Goal: Information Seeking & Learning: Check status

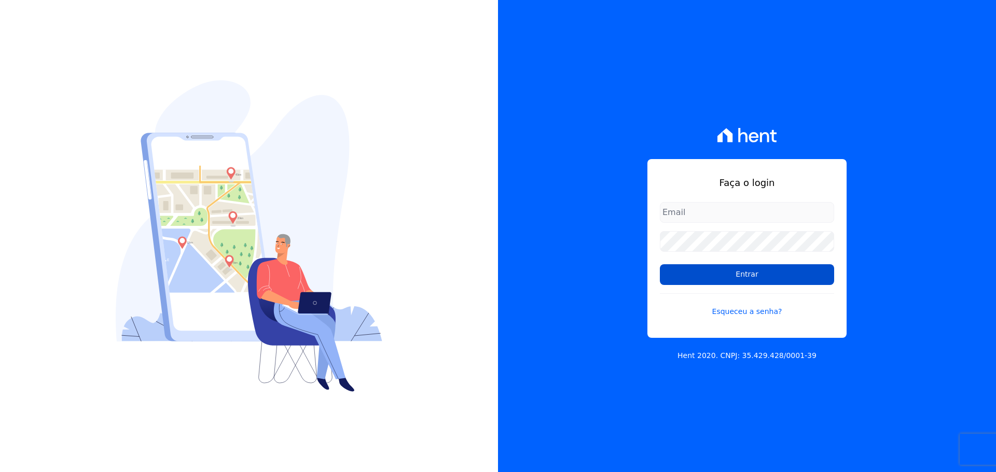
type input "[PERSON_NAME][EMAIL_ADDRESS][PERSON_NAME][DOMAIN_NAME]"
click at [673, 270] on input "Entrar" at bounding box center [747, 274] width 174 height 21
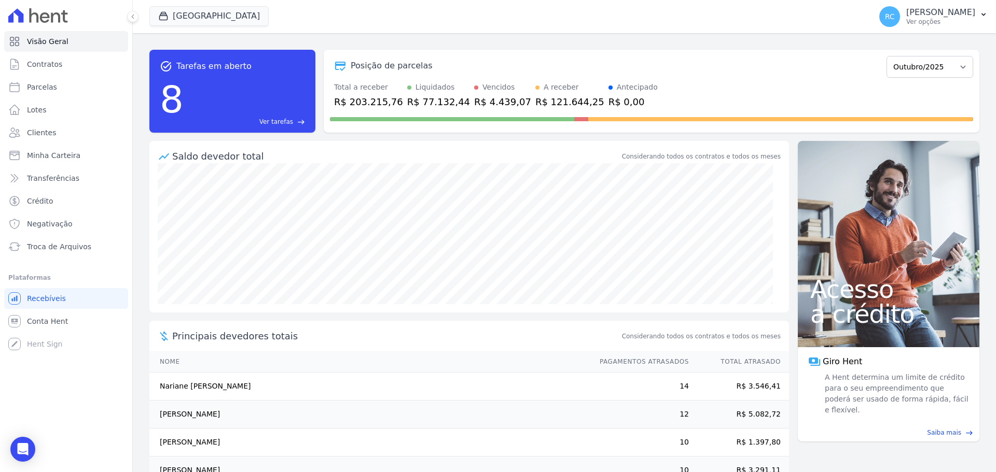
click at [119, 366] on div "Visão Geral Contratos Parcelas Lotes Clientes Minha Carteira Transferências Cré…" at bounding box center [66, 236] width 132 height 472
click at [272, 119] on span "Ver tarefas" at bounding box center [276, 121] width 34 height 9
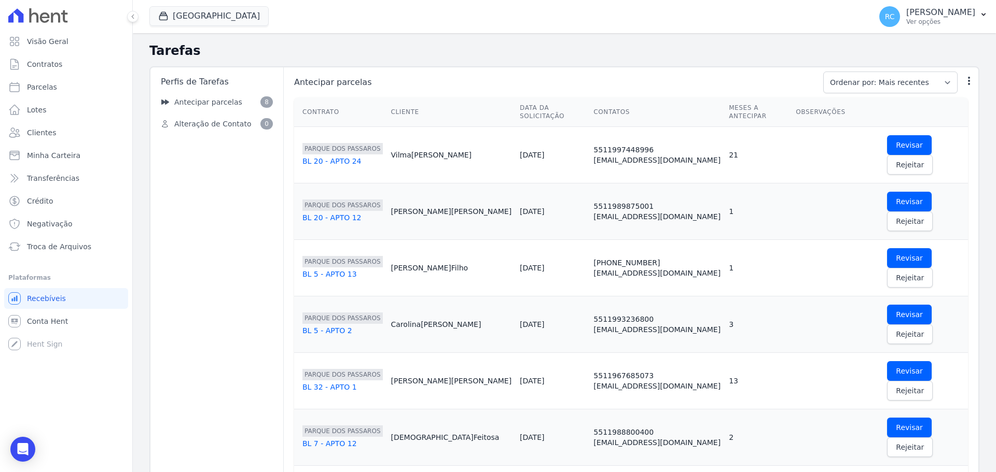
drag, startPoint x: 785, startPoint y: 133, endPoint x: 721, endPoint y: 129, distance: 63.9
click at [795, 145] on div at bounding box center [836, 155] width 83 height 21
click at [19, 451] on icon "Open Intercom Messenger" at bounding box center [23, 449] width 12 height 13
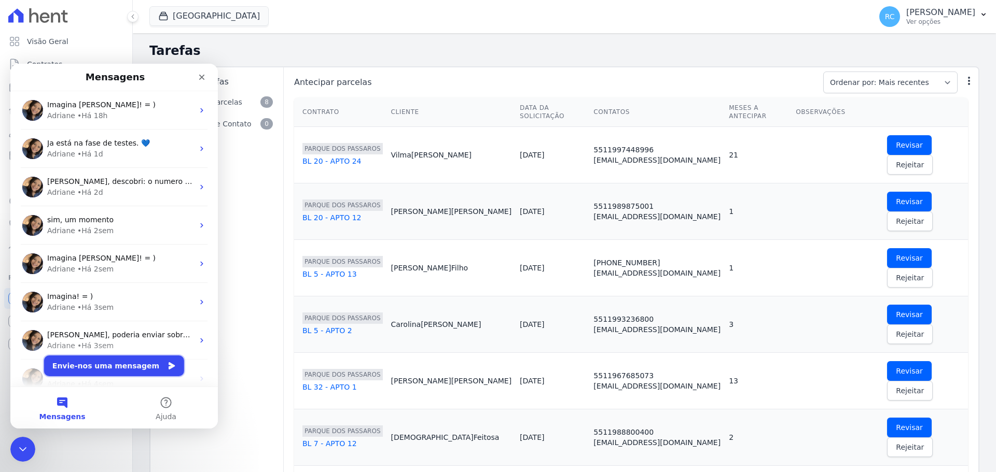
click at [122, 361] on button "Envie-nos uma mensagem" at bounding box center [114, 366] width 140 height 21
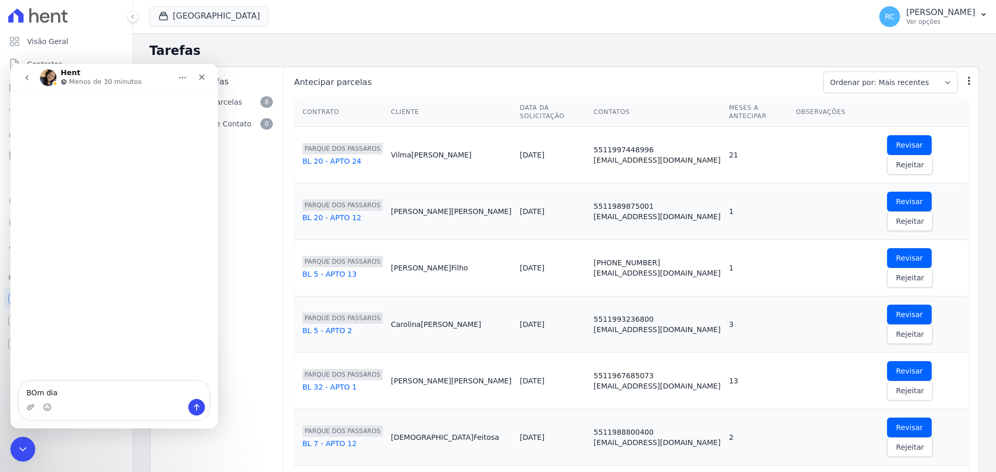
type textarea "BOm"
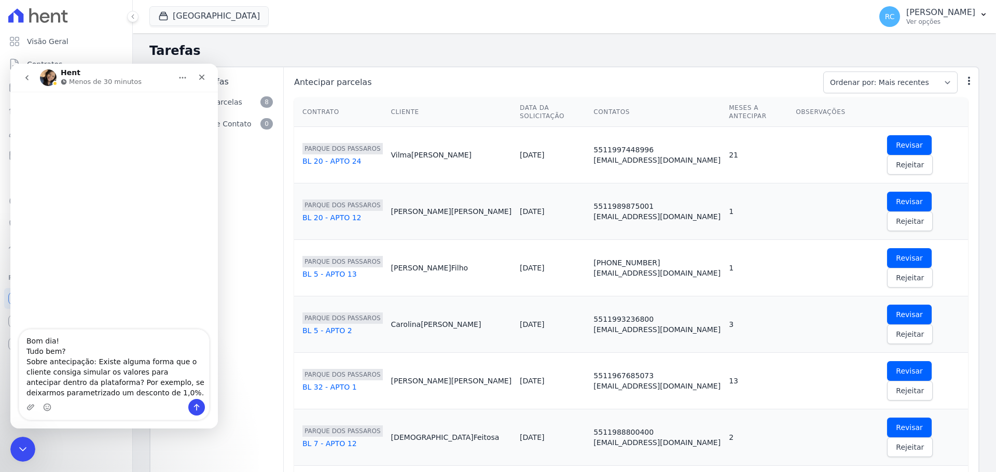
scroll to position [7, 0]
type textarea "Bom dia! Tudo bem? Sobre antecipação: Existe alguma forma que o cliente consiga…"
click at [245, 18] on button "Parque Dos Passaros" at bounding box center [208, 16] width 119 height 20
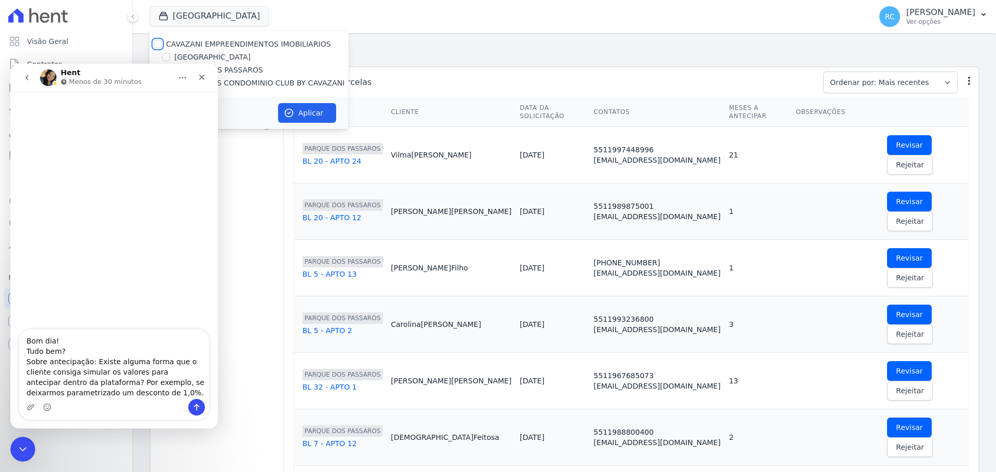
click at [156, 45] on input "CAVAZANI EMPREENDIMENTOS IMOBILIARIOS" at bounding box center [157, 44] width 8 height 8
checkbox input "true"
click at [311, 112] on button "Aplicar" at bounding box center [307, 113] width 58 height 20
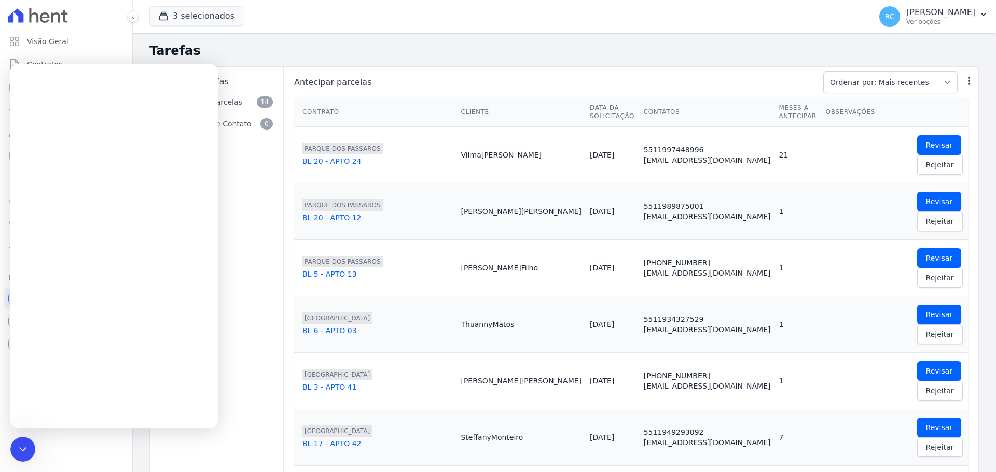
scroll to position [0, 0]
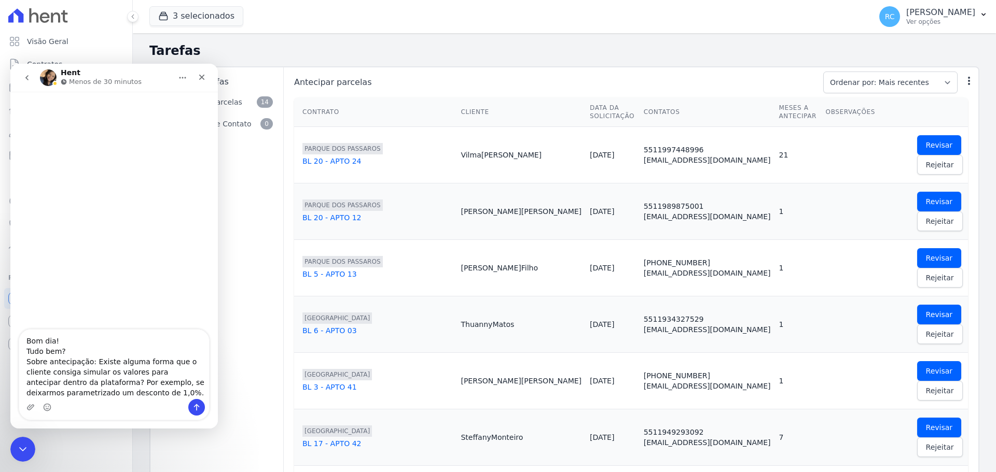
click at [162, 387] on textarea "Bom dia! Tudo bem? Sobre antecipação: Existe alguma forma que o cliente consiga…" at bounding box center [114, 364] width 190 height 69
click at [165, 377] on textarea "Bom dia! Tudo bem? Sobre antecipação: Existe alguma forma que o cliente consiga…" at bounding box center [114, 364] width 190 height 69
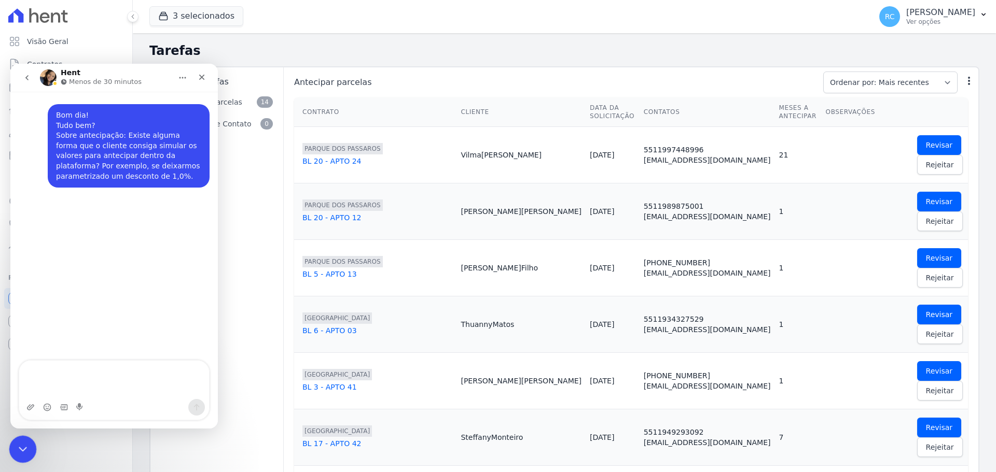
drag, startPoint x: 13, startPoint y: 449, endPoint x: 192, endPoint y: 871, distance: 458.6
click at [11, 450] on div "Fechar mensagem da Intercom" at bounding box center [21, 448] width 25 height 25
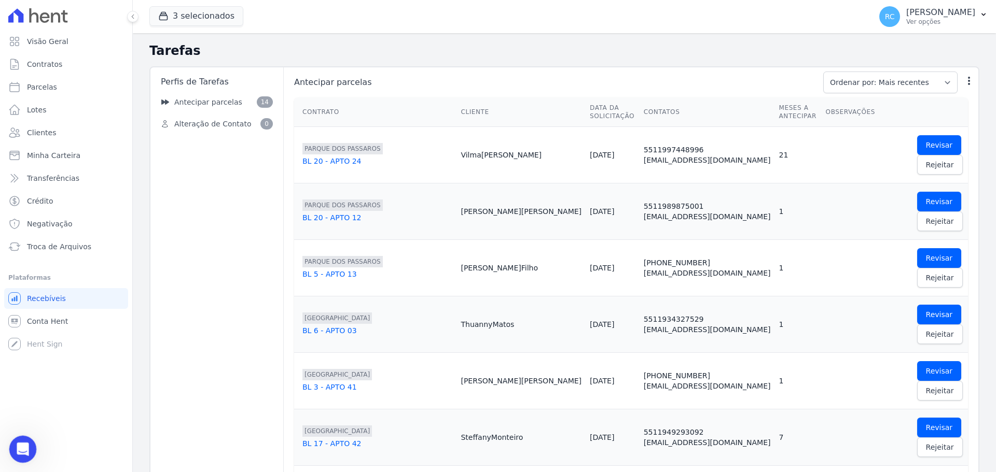
click at [18, 444] on icon "Abrir mensagem da Intercom" at bounding box center [21, 448] width 17 height 17
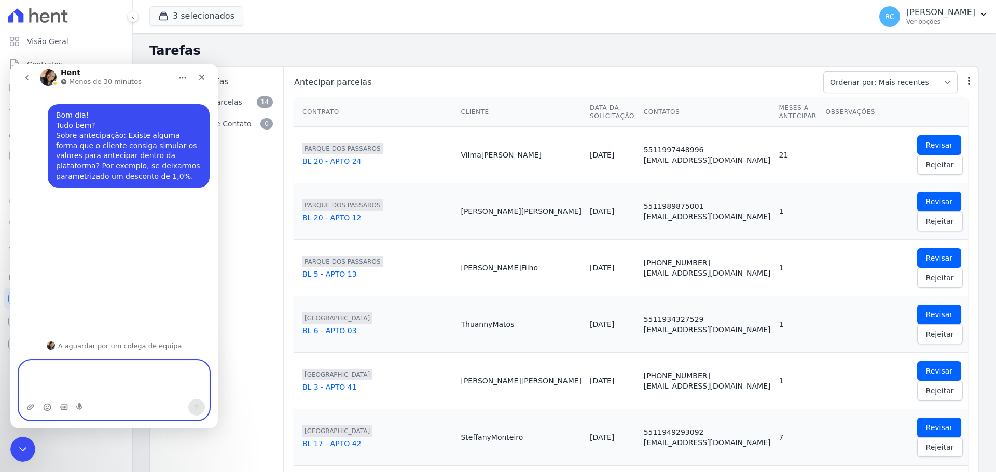
click at [85, 371] on textarea "Envie uma mensagem..." at bounding box center [114, 380] width 190 height 38
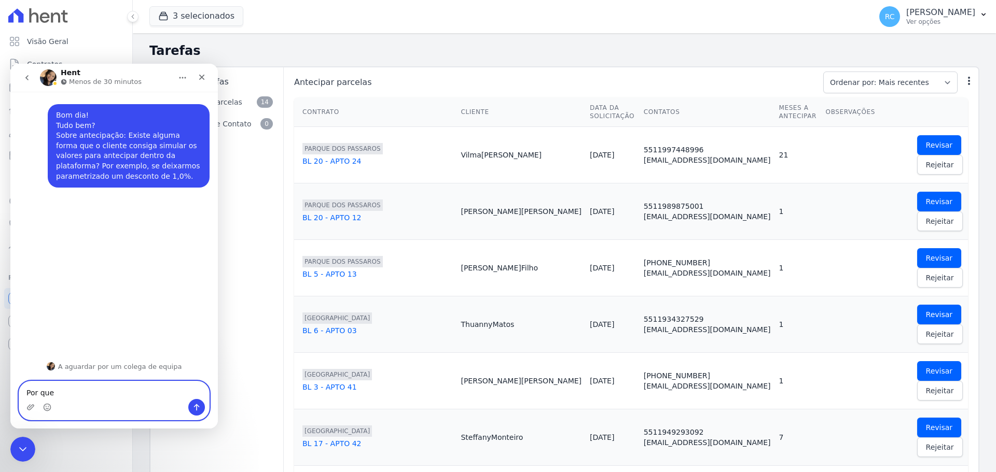
type textarea "Por"
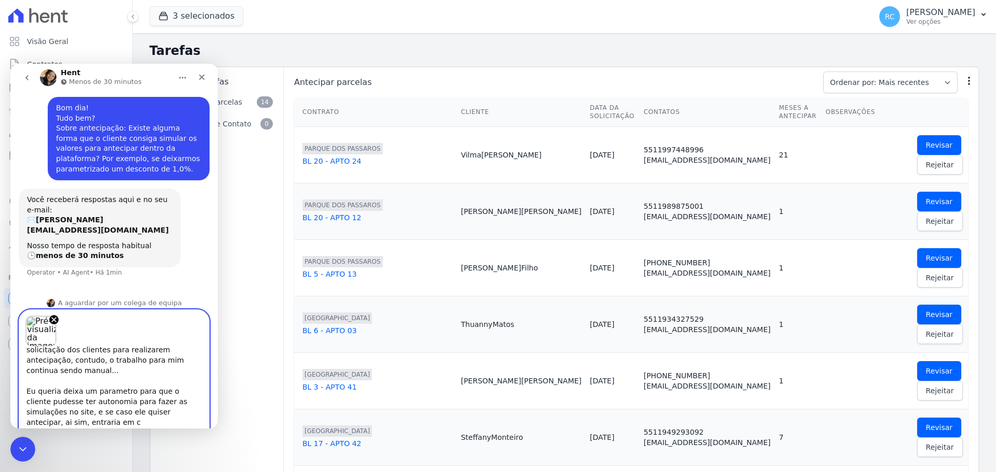
scroll to position [27, 0]
type textarea "Pergunto por que diariamente eu recebo solicitação dos clientes para realizarem…"
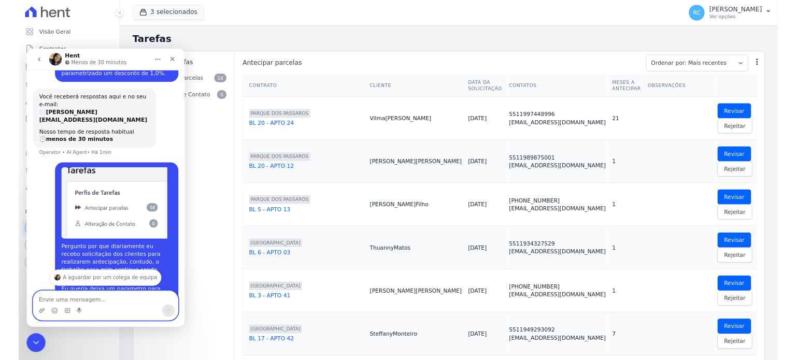
scroll to position [150, 0]
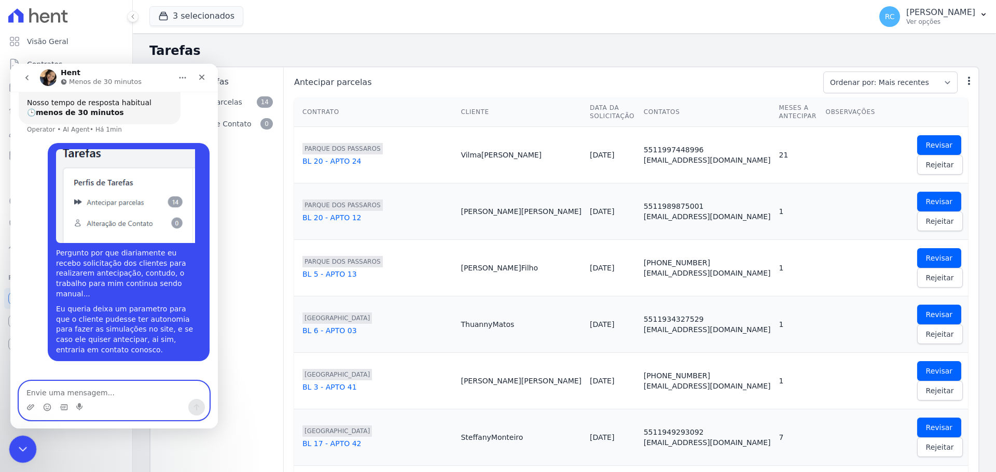
click at [21, 442] on icon "Fechar mensagem da Intercom" at bounding box center [21, 448] width 12 height 12
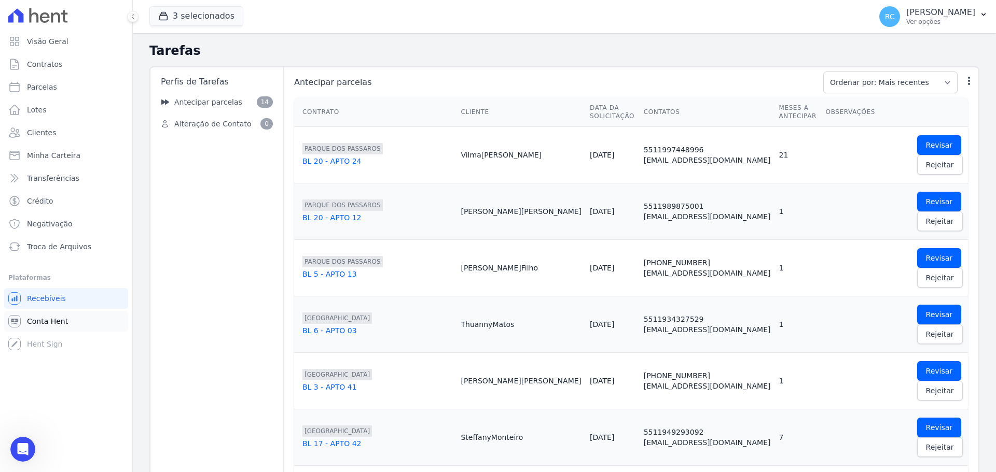
click at [54, 321] on span "Conta Hent" at bounding box center [47, 321] width 41 height 10
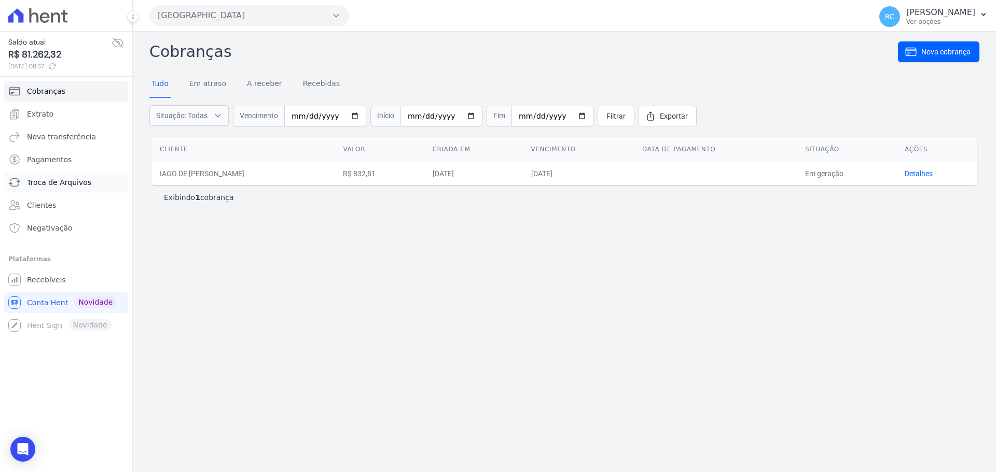
click at [63, 188] on link "Troca de Arquivos" at bounding box center [66, 182] width 124 height 21
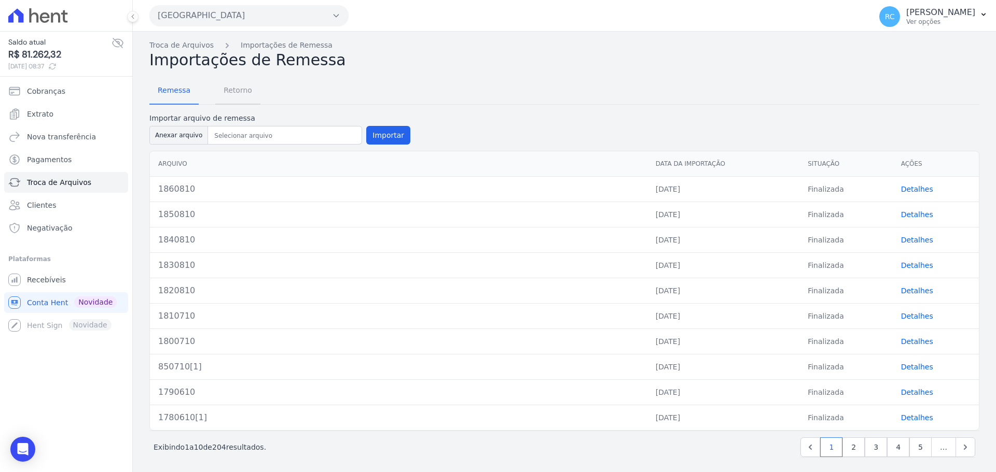
click at [232, 84] on span "Retorno" at bounding box center [237, 90] width 41 height 21
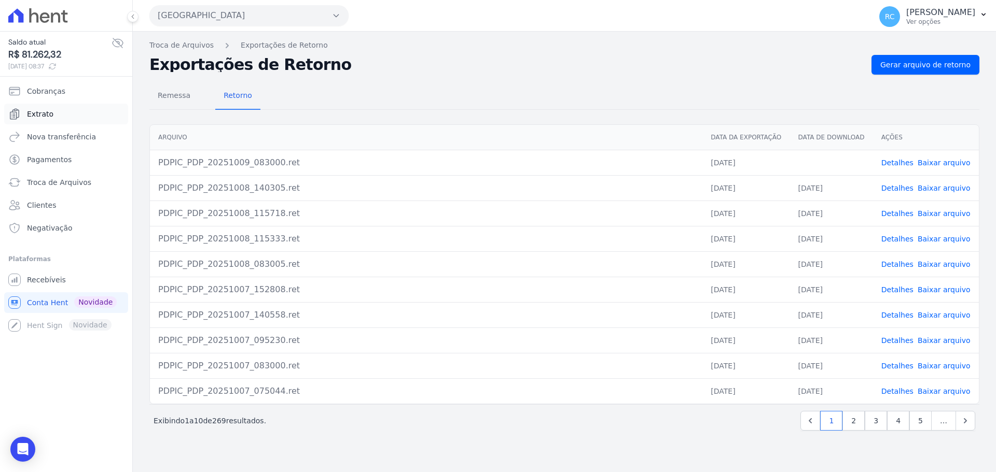
click at [58, 122] on link "Extrato" at bounding box center [66, 114] width 124 height 21
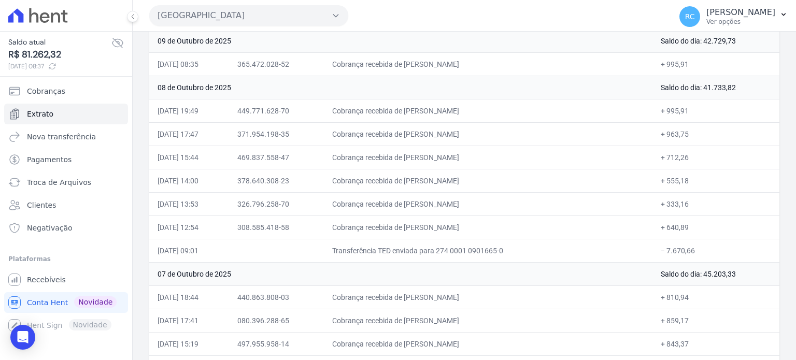
scroll to position [156, 0]
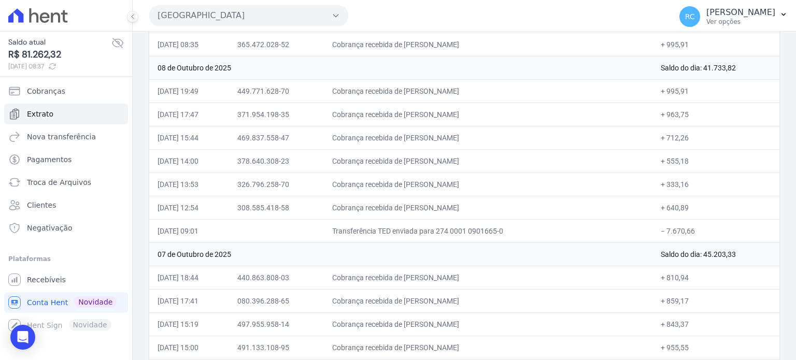
drag, startPoint x: 689, startPoint y: 228, endPoint x: 659, endPoint y: 234, distance: 30.3
click at [659, 234] on td "− 7.670,66" at bounding box center [716, 230] width 127 height 23
copy td "7.670,66"
drag, startPoint x: 513, startPoint y: 205, endPoint x: 425, endPoint y: 219, distance: 89.8
click at [427, 211] on td "Cobrança recebida de RAFAEL DE SOUZA FRANCO" at bounding box center [488, 207] width 329 height 23
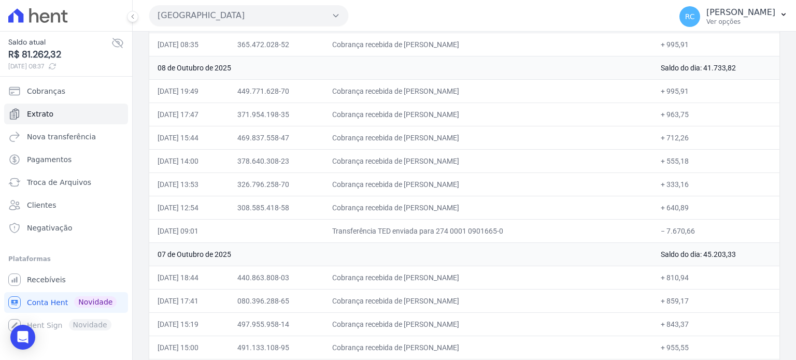
copy td "RAFAEL DE SOUZA FRANC"
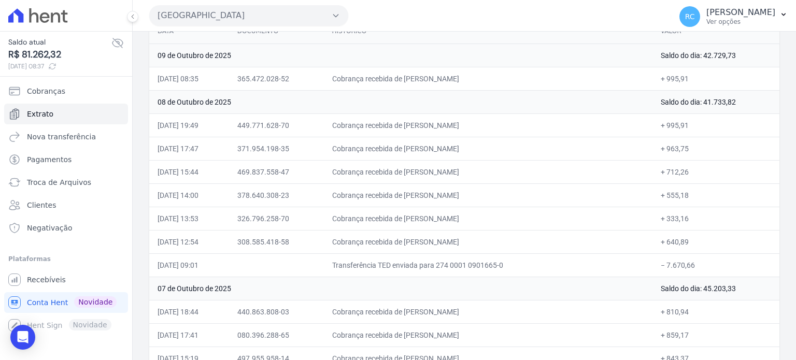
scroll to position [104, 0]
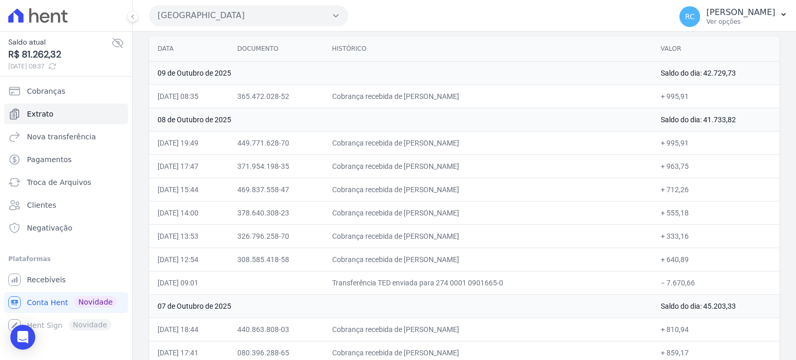
click at [279, 16] on button "Parque Dos Passaros" at bounding box center [248, 15] width 199 height 21
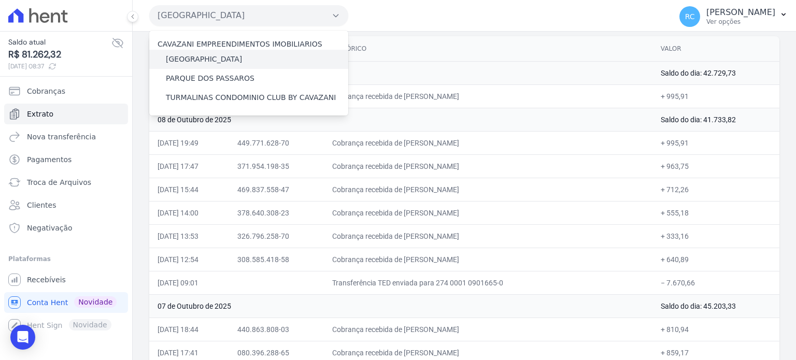
click at [208, 59] on label "[GEOGRAPHIC_DATA]" at bounding box center [204, 59] width 76 height 11
click at [0, 0] on input "[GEOGRAPHIC_DATA]" at bounding box center [0, 0] width 0 height 0
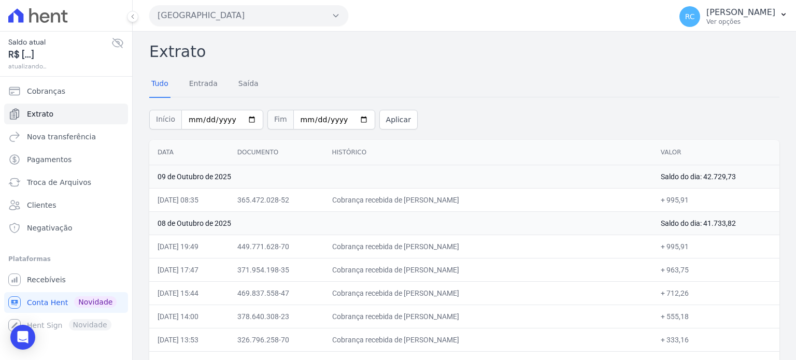
click at [231, 23] on button "Parque Dos Passaros" at bounding box center [248, 15] width 199 height 21
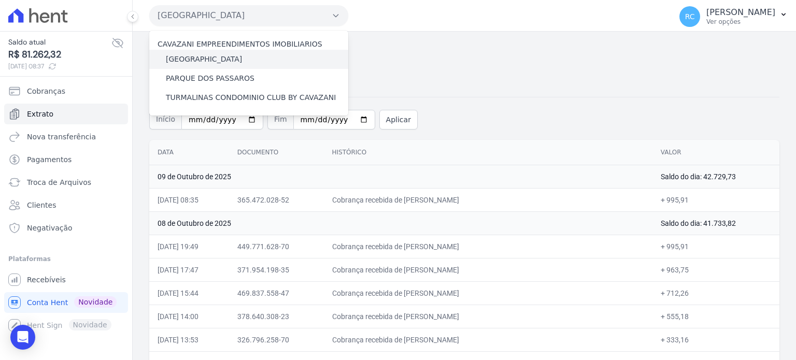
click at [206, 60] on label "[GEOGRAPHIC_DATA]" at bounding box center [204, 59] width 76 height 11
click at [0, 0] on input "[GEOGRAPHIC_DATA]" at bounding box center [0, 0] width 0 height 0
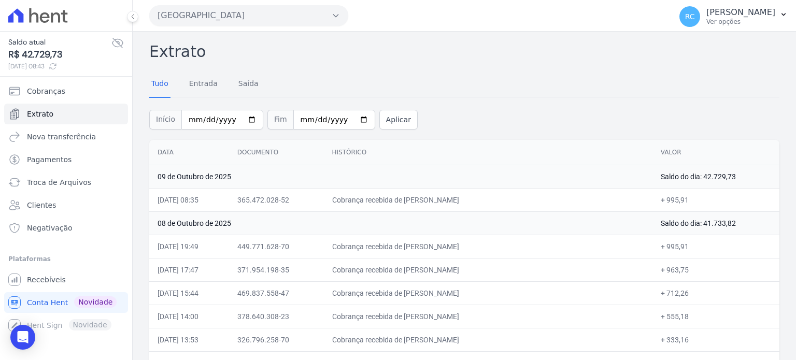
drag, startPoint x: 265, startPoint y: 16, endPoint x: 250, endPoint y: 25, distance: 18.4
click at [265, 16] on button "Parque Dos Passaros" at bounding box center [248, 15] width 199 height 21
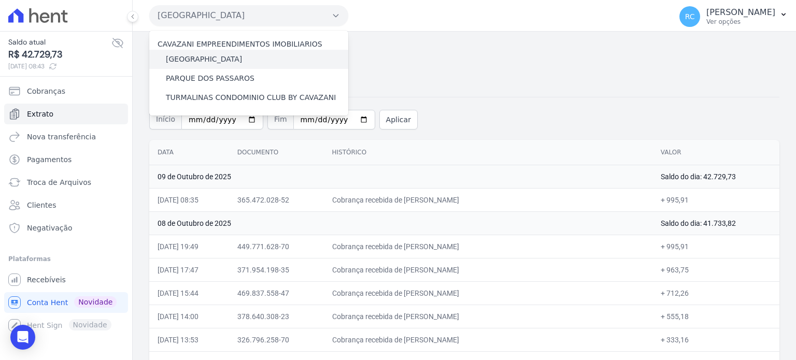
click at [207, 60] on label "[GEOGRAPHIC_DATA]" at bounding box center [204, 59] width 76 height 11
click at [0, 0] on input "[GEOGRAPHIC_DATA]" at bounding box center [0, 0] width 0 height 0
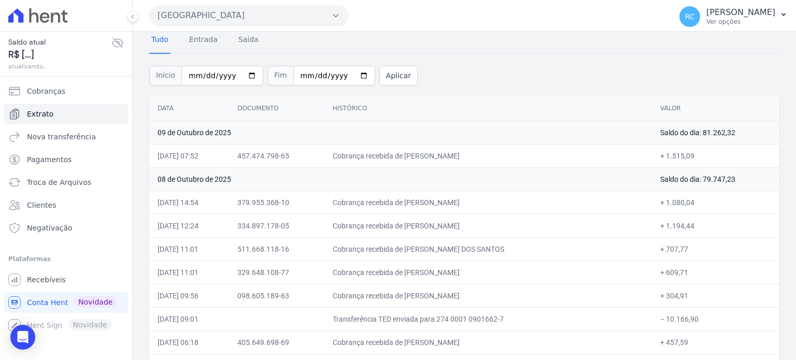
scroll to position [156, 0]
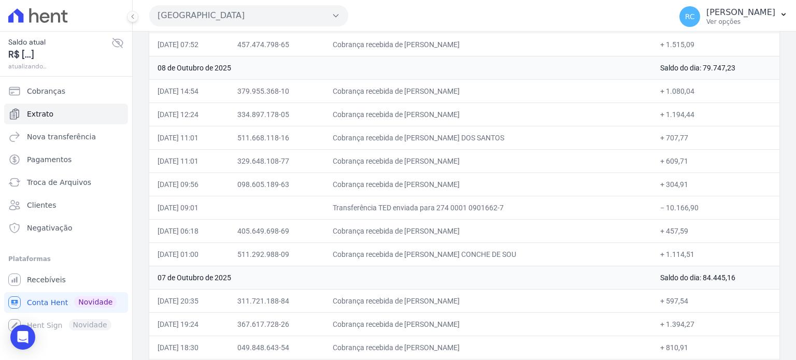
drag, startPoint x: 680, startPoint y: 210, endPoint x: 661, endPoint y: 214, distance: 19.0
click at [661, 214] on td "− 10.166,90" at bounding box center [716, 207] width 128 height 23
copy td "10.166,90"
drag, startPoint x: 477, startPoint y: 90, endPoint x: 428, endPoint y: 95, distance: 49.5
click at [428, 95] on td "Cobrança recebida de PABLO NOBRE LEAO" at bounding box center [489, 90] width 328 height 23
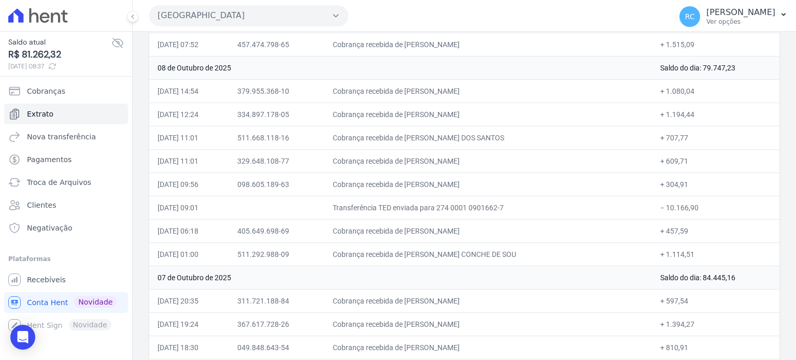
copy td "PABLO NOBRE LEAO"
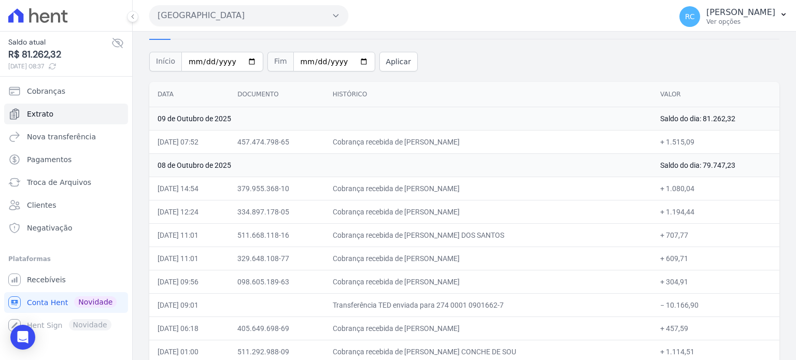
scroll to position [52, 0]
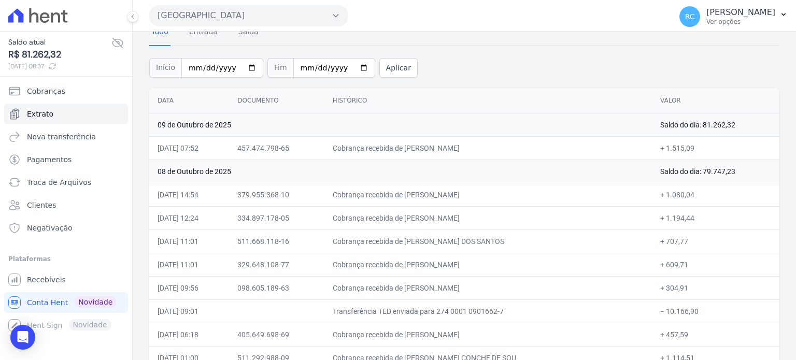
click at [228, 16] on button "Parque Das Flores" at bounding box center [248, 15] width 199 height 21
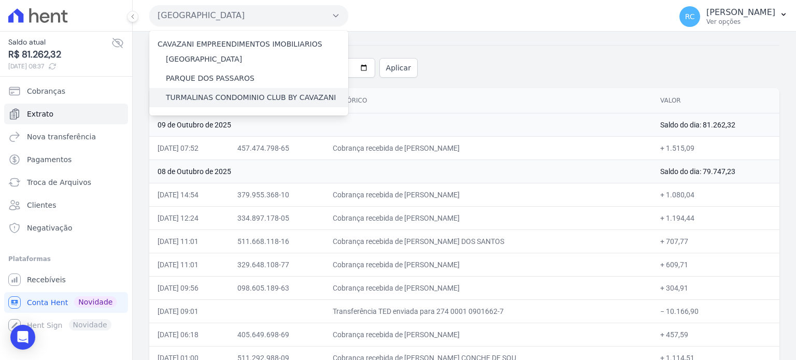
click at [207, 95] on label "TURMALINAS CONDOMINIO CLUB BY CAVAZANI" at bounding box center [251, 97] width 170 height 11
click at [0, 0] on input "TURMALINAS CONDOMINIO CLUB BY CAVAZANI" at bounding box center [0, 0] width 0 height 0
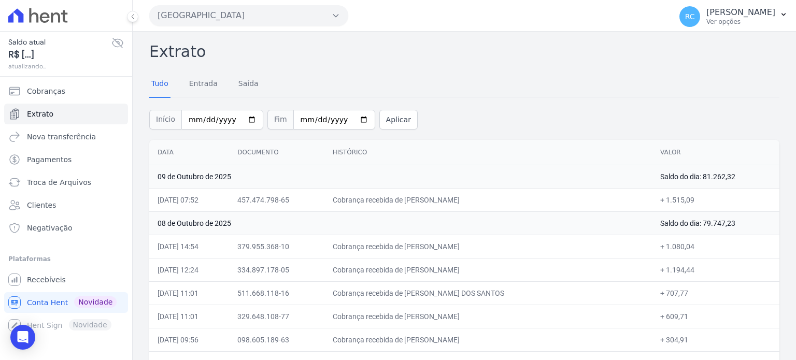
click at [262, 12] on button "Parque Das Flores" at bounding box center [248, 15] width 199 height 21
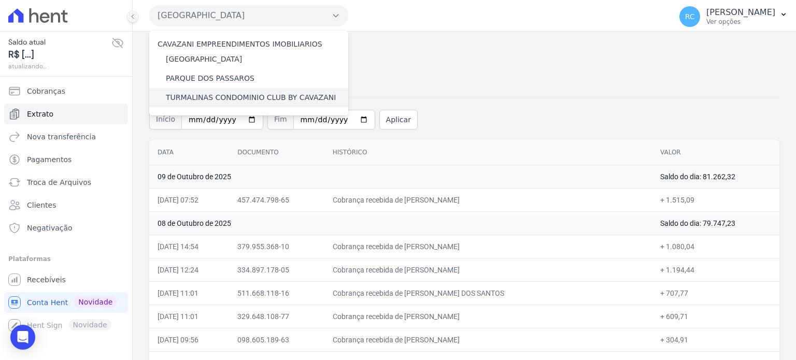
click at [221, 97] on label "TURMALINAS CONDOMINIO CLUB BY CAVAZANI" at bounding box center [251, 97] width 170 height 11
click at [0, 0] on input "TURMALINAS CONDOMINIO CLUB BY CAVAZANI" at bounding box center [0, 0] width 0 height 0
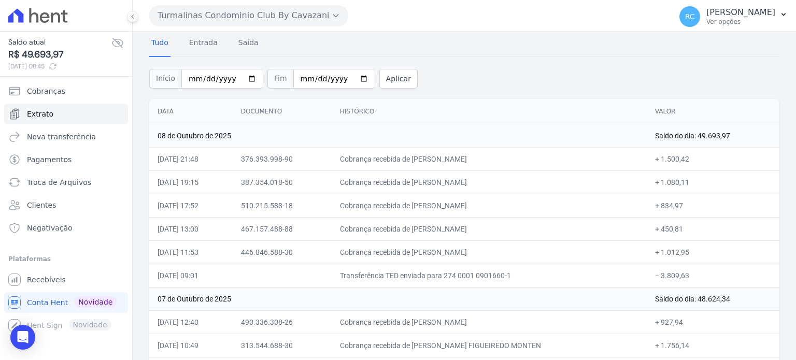
scroll to position [104, 0]
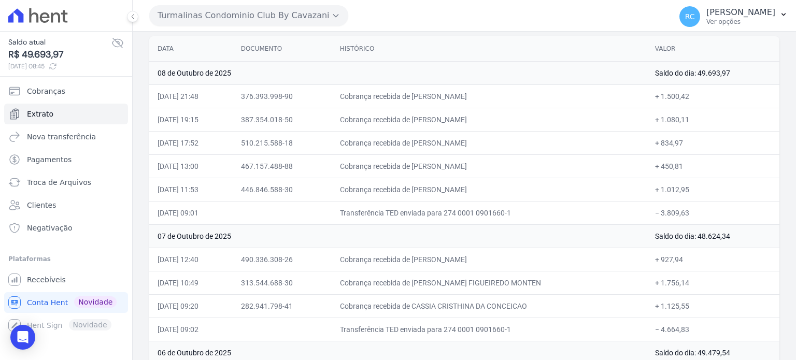
copy td "3.809,63"
drag, startPoint x: 731, startPoint y: 204, endPoint x: 660, endPoint y: 215, distance: 72.4
click at [660, 215] on td "− 3.809,63" at bounding box center [713, 212] width 133 height 23
drag, startPoint x: 450, startPoint y: 102, endPoint x: 428, endPoint y: 104, distance: 22.4
click at [428, 104] on td "Cobrança recebida de ANA LUIZA FRANCISCO DE CAMPOS" at bounding box center [489, 96] width 315 height 23
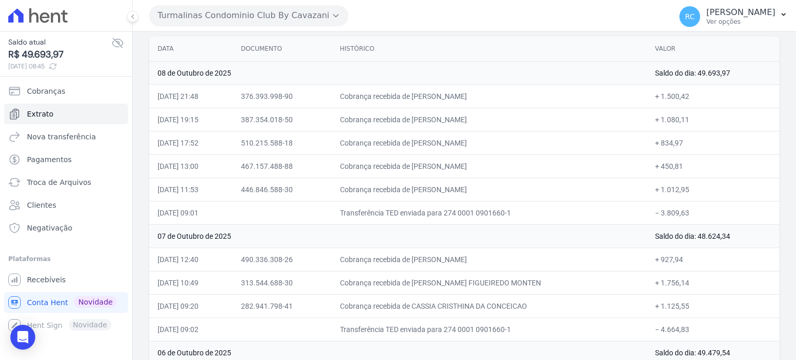
copy td "ANA LUIZA FRANCISCO DE CA"
drag, startPoint x: 501, startPoint y: 115, endPoint x: 428, endPoint y: 123, distance: 73.1
click at [428, 123] on td "Cobrança recebida de BRENO PEREIRA RIBEIRO" at bounding box center [489, 119] width 315 height 23
copy td "BRENO PEREIRA RIBEI"
drag, startPoint x: 512, startPoint y: 140, endPoint x: 428, endPoint y: 145, distance: 84.1
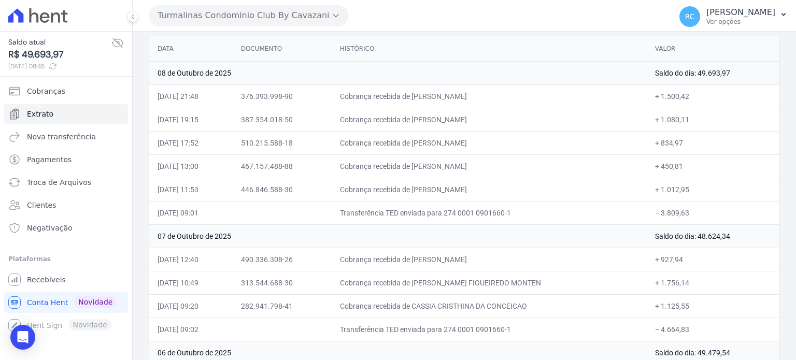
click at [428, 145] on td "Cobrança recebida de GABRIEL GUIMARAES SILVA" at bounding box center [489, 142] width 315 height 23
copy td "GABRIEL GUIMARAES SIL"
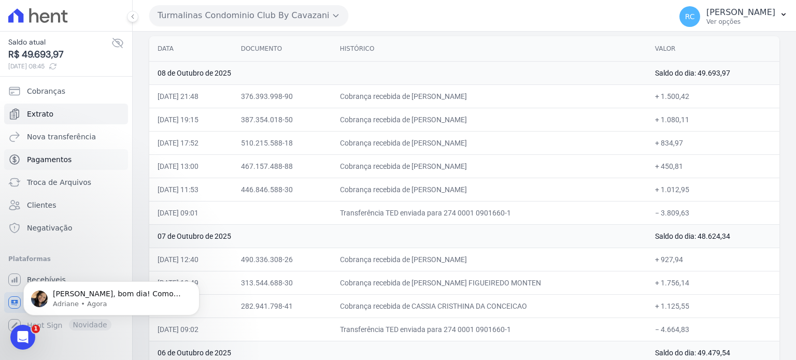
scroll to position [0, 0]
drag, startPoint x: 522, startPoint y: 165, endPoint x: 429, endPoint y: 163, distance: 93.4
click at [429, 163] on td "Cobrança recebida de JOALLYSON MYCK SILVA PINHEIRO" at bounding box center [489, 166] width 315 height 23
copy td "JOALLYSON MYCK SILVA PIN"
drag, startPoint x: 669, startPoint y: 169, endPoint x: 660, endPoint y: 170, distance: 9.9
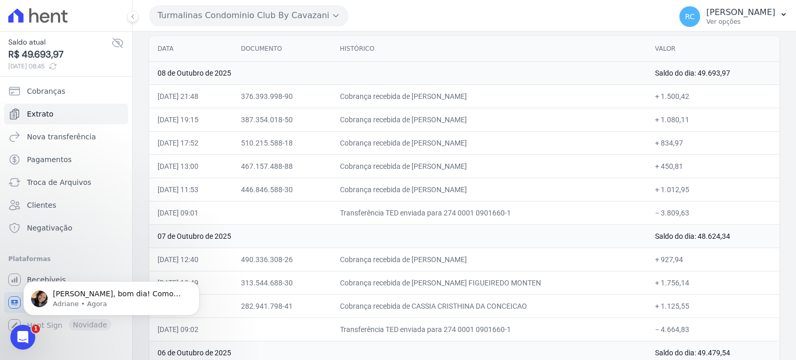
click at [660, 170] on td "+ 450,81" at bounding box center [713, 166] width 133 height 23
drag, startPoint x: 539, startPoint y: 184, endPoint x: 429, endPoint y: 191, distance: 109.6
click at [429, 191] on td "Cobrança recebida de ALAN ROMAO DA SILVA DE CAMARGO" at bounding box center [489, 189] width 315 height 23
copy td "ALAN ROMAO DA SILVA DE CAMA"
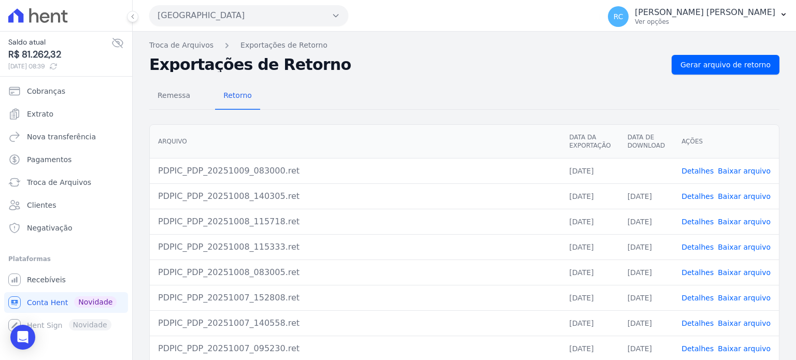
click at [730, 171] on link "Baixar arquivo" at bounding box center [744, 171] width 53 height 8
click at [728, 68] on span "Gerar arquivo de retorno" at bounding box center [726, 65] width 90 height 10
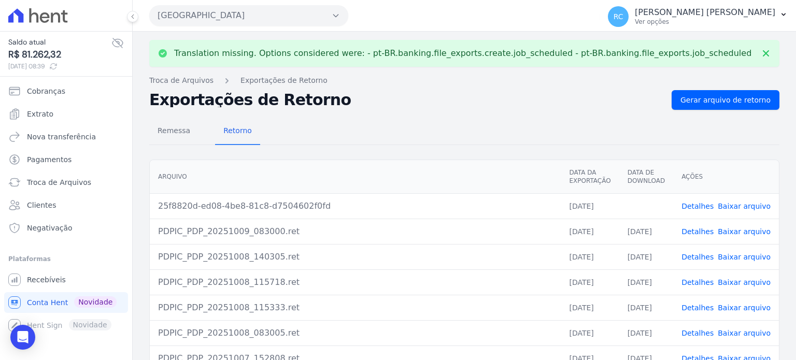
click at [747, 206] on link "Baixar arquivo" at bounding box center [744, 206] width 53 height 8
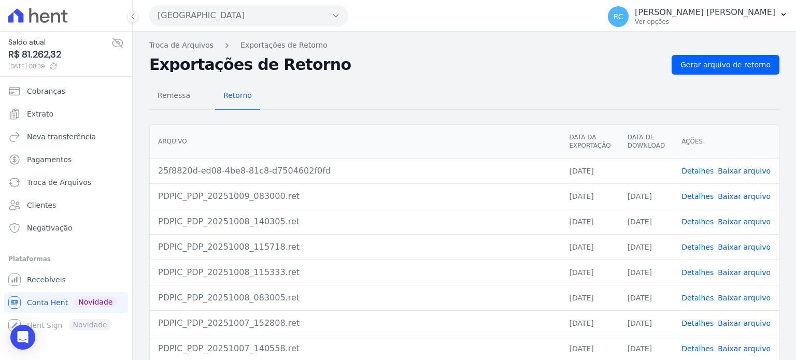
click at [272, 16] on button "Parque Dos Passaros" at bounding box center [248, 15] width 199 height 21
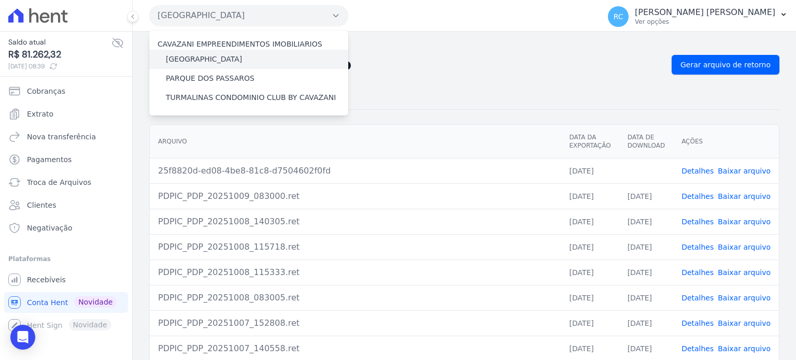
click at [205, 64] on label "PARQUE DAS FLORES" at bounding box center [204, 59] width 76 height 11
click at [0, 0] on input "PARQUE DAS FLORES" at bounding box center [0, 0] width 0 height 0
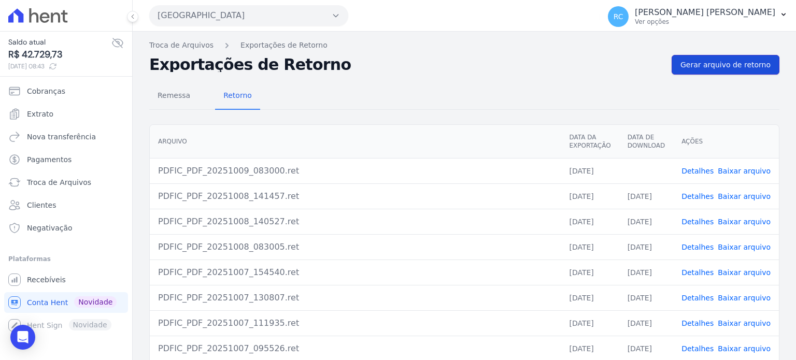
click at [713, 56] on link "Gerar arquivo de retorno" at bounding box center [726, 65] width 108 height 20
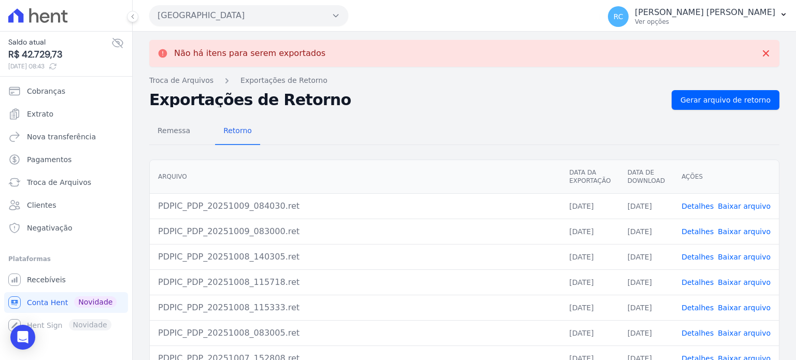
click at [743, 203] on link "Baixar arquivo" at bounding box center [744, 206] width 53 height 8
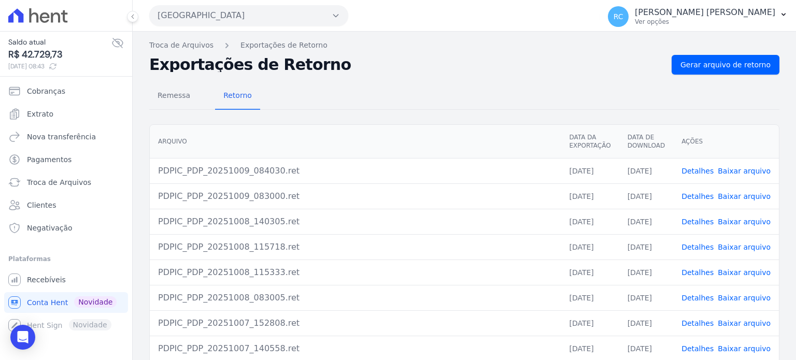
click at [736, 172] on link "Baixar arquivo" at bounding box center [744, 171] width 53 height 8
click at [269, 11] on button "Parque Dos Passaros" at bounding box center [248, 15] width 199 height 21
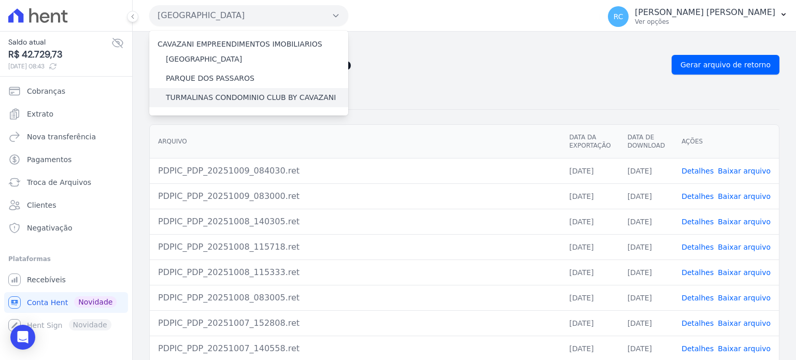
click at [203, 95] on label "TURMALINAS CONDOMINIO CLUB BY CAVAZANI" at bounding box center [251, 97] width 170 height 11
click at [0, 0] on input "TURMALINAS CONDOMINIO CLUB BY CAVAZANI" at bounding box center [0, 0] width 0 height 0
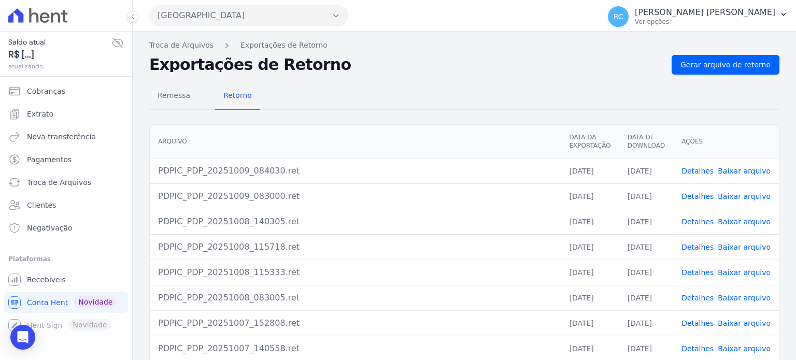
drag, startPoint x: 259, startPoint y: 18, endPoint x: 251, endPoint y: 29, distance: 13.3
click at [258, 18] on button "Parque Dos Passaros" at bounding box center [248, 15] width 199 height 21
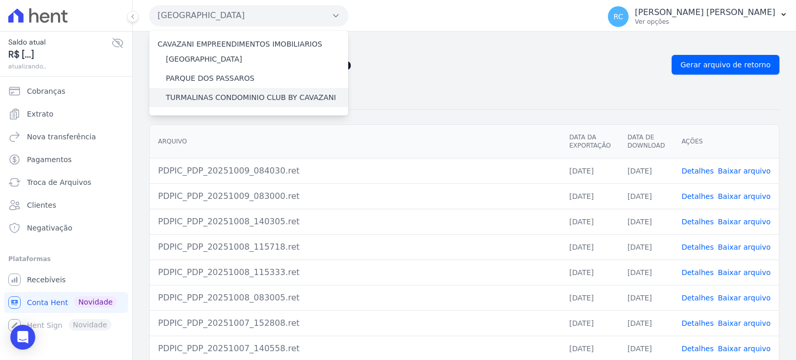
click at [216, 95] on label "TURMALINAS CONDOMINIO CLUB BY CAVAZANI" at bounding box center [251, 97] width 170 height 11
click at [0, 0] on input "TURMALINAS CONDOMINIO CLUB BY CAVAZANI" at bounding box center [0, 0] width 0 height 0
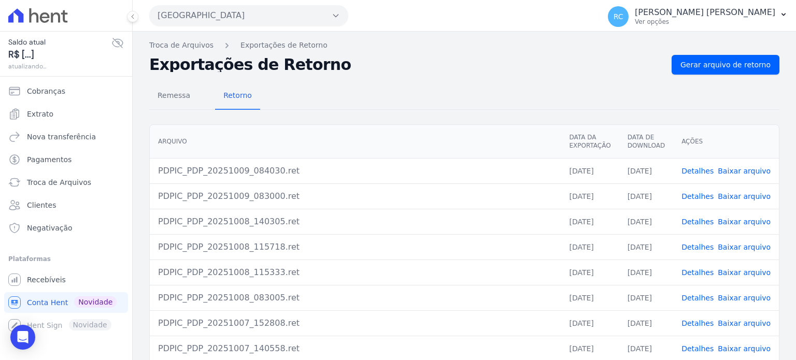
click at [288, 18] on button "Parque Dos Passaros" at bounding box center [248, 15] width 199 height 21
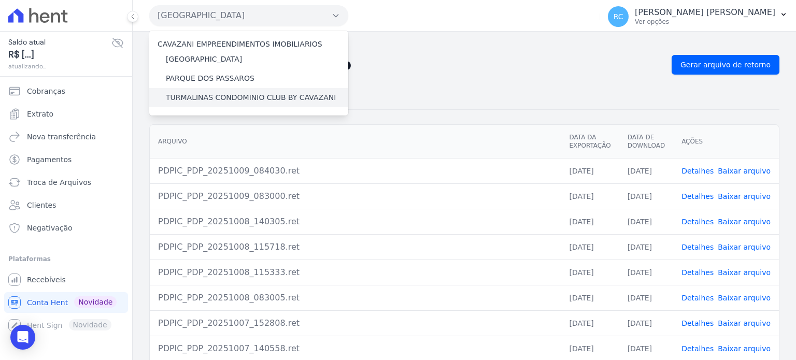
click at [244, 96] on label "TURMALINAS CONDOMINIO CLUB BY CAVAZANI" at bounding box center [251, 97] width 170 height 11
click at [0, 0] on input "TURMALINAS CONDOMINIO CLUB BY CAVAZANI" at bounding box center [0, 0] width 0 height 0
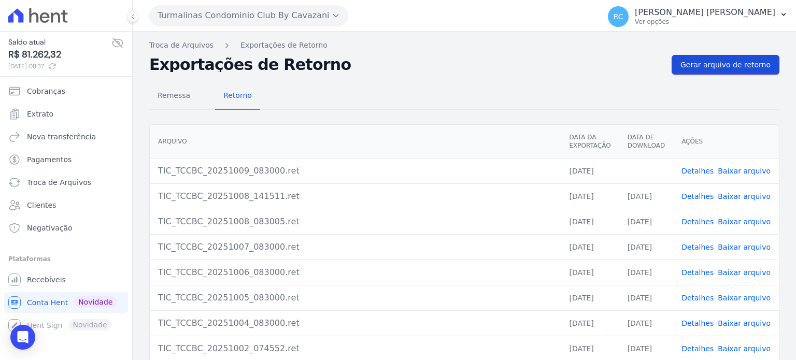
click at [703, 55] on link "Gerar arquivo de retorno" at bounding box center [726, 65] width 108 height 20
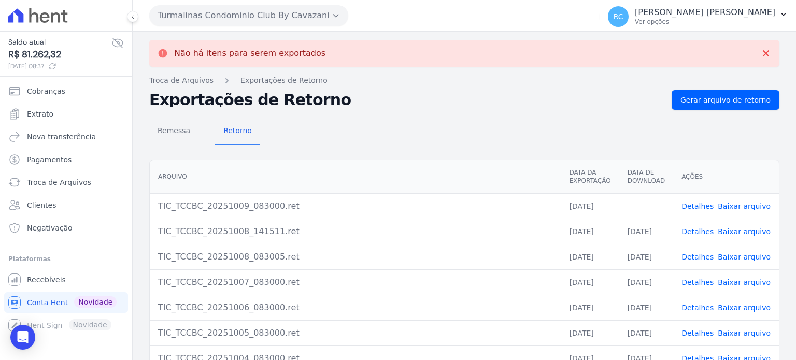
click at [726, 209] on link "Baixar arquivo" at bounding box center [744, 206] width 53 height 8
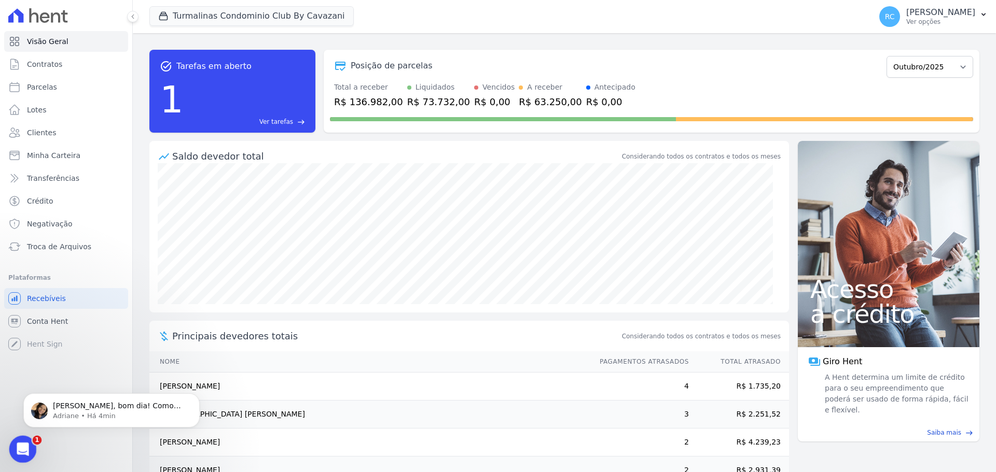
click at [26, 447] on icon "Abrir mensagem da Intercom" at bounding box center [21, 448] width 17 height 17
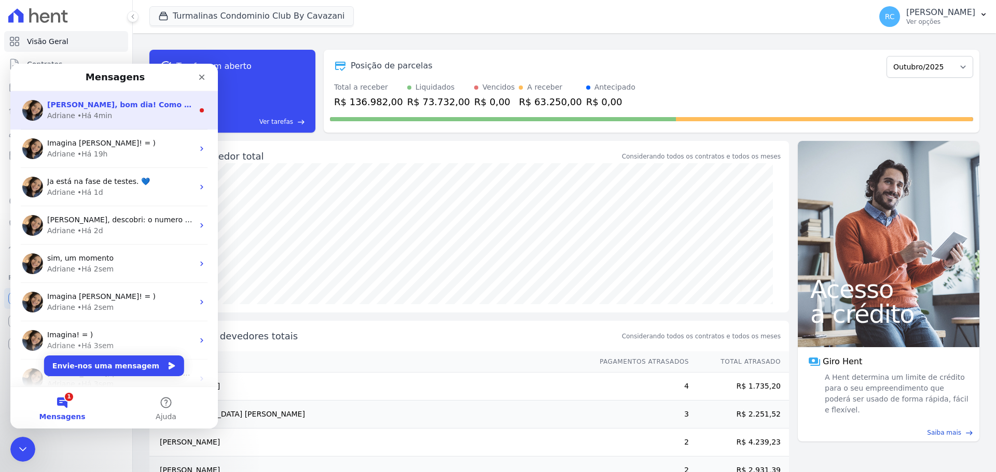
click at [143, 117] on div "Adriane • Há 4min" at bounding box center [120, 115] width 146 height 11
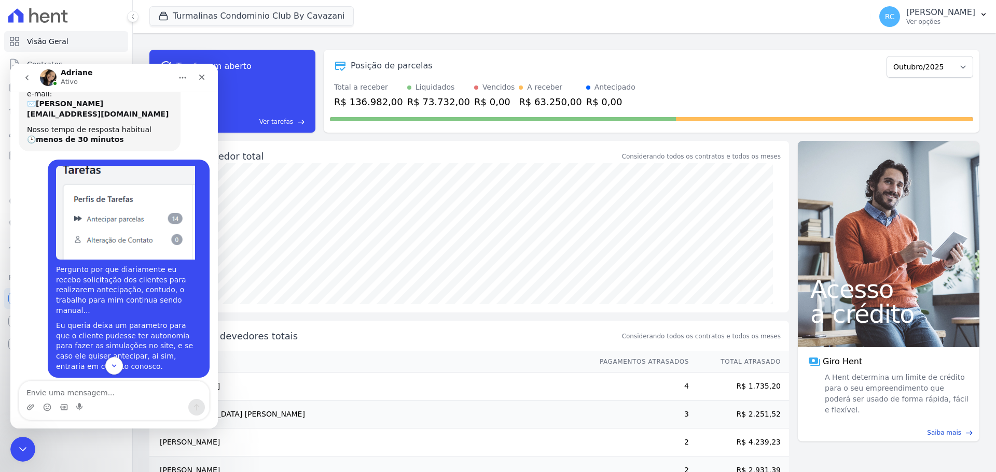
scroll to position [242, 0]
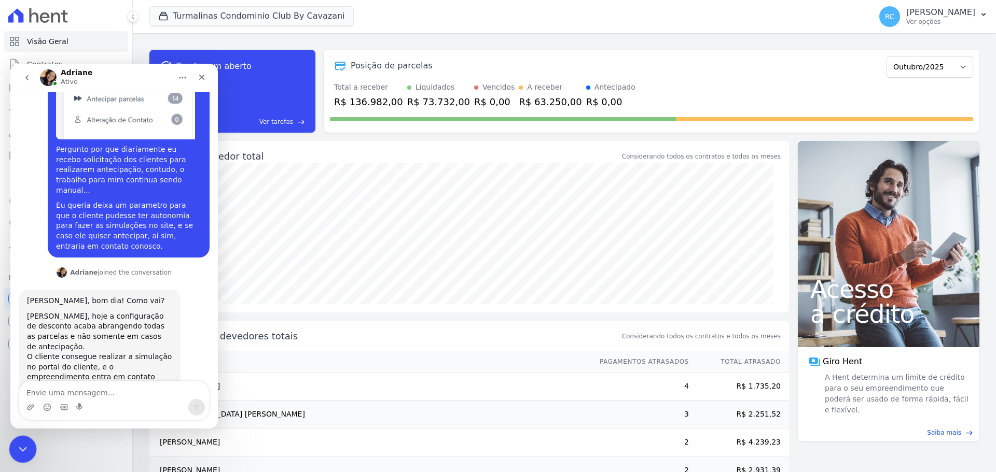
click at [18, 442] on icon "Fechar mensagem da Intercom" at bounding box center [21, 448] width 12 height 12
